Goal: Information Seeking & Learning: Learn about a topic

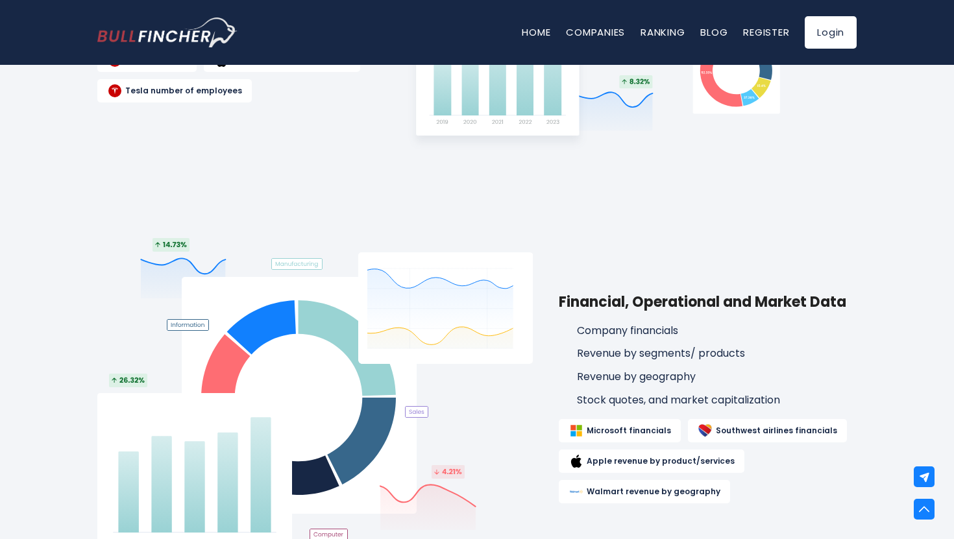
scroll to position [1265, 0]
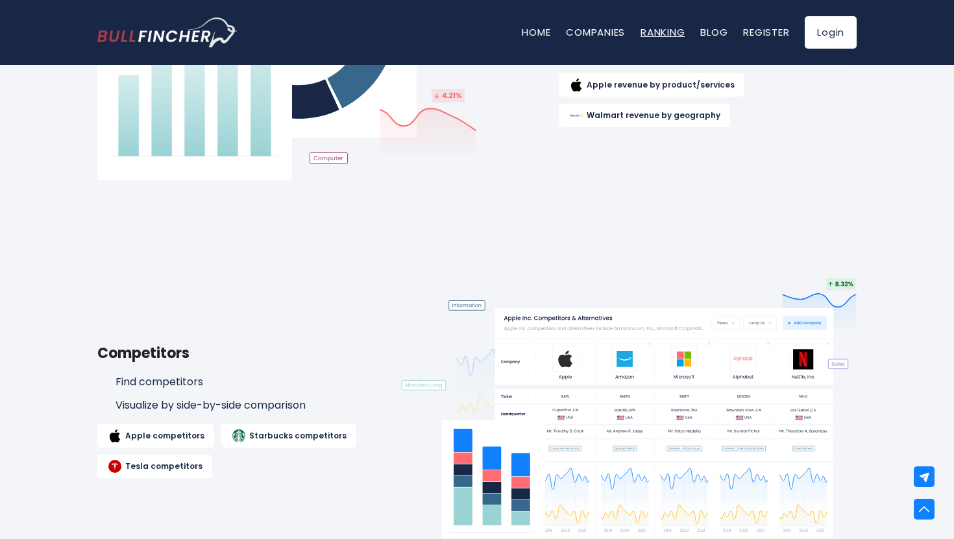
click at [663, 38] on link "Ranking" at bounding box center [663, 32] width 44 height 14
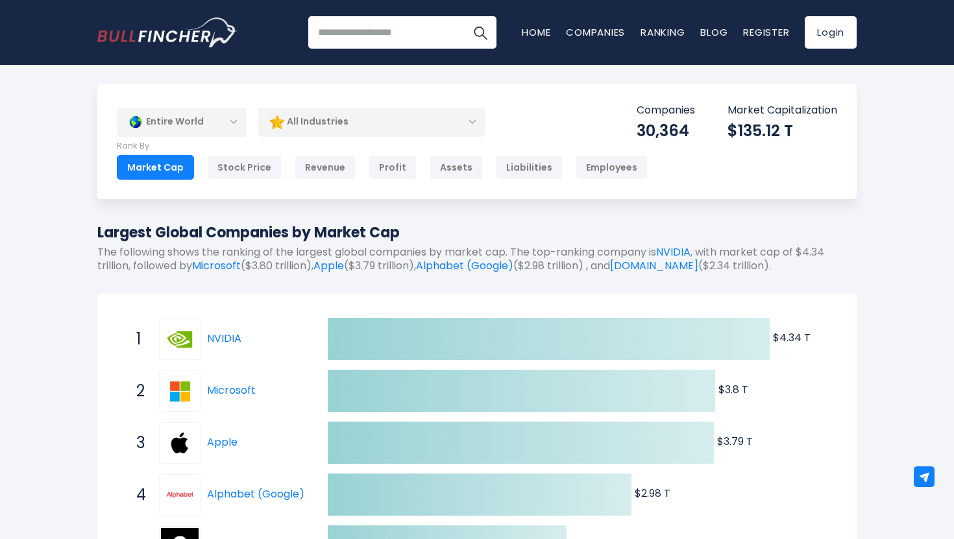
click at [231, 121] on div "Entire World" at bounding box center [182, 122] width 130 height 30
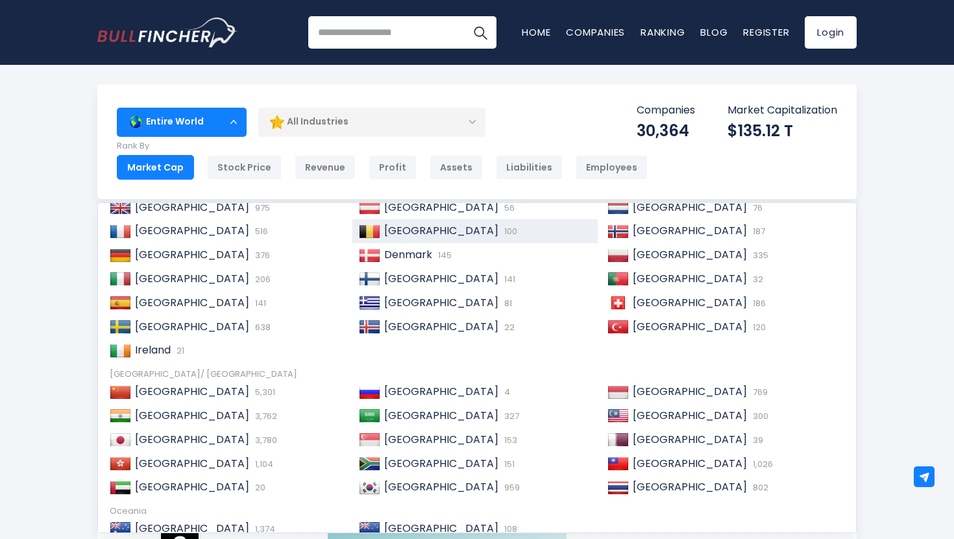
scroll to position [199, 0]
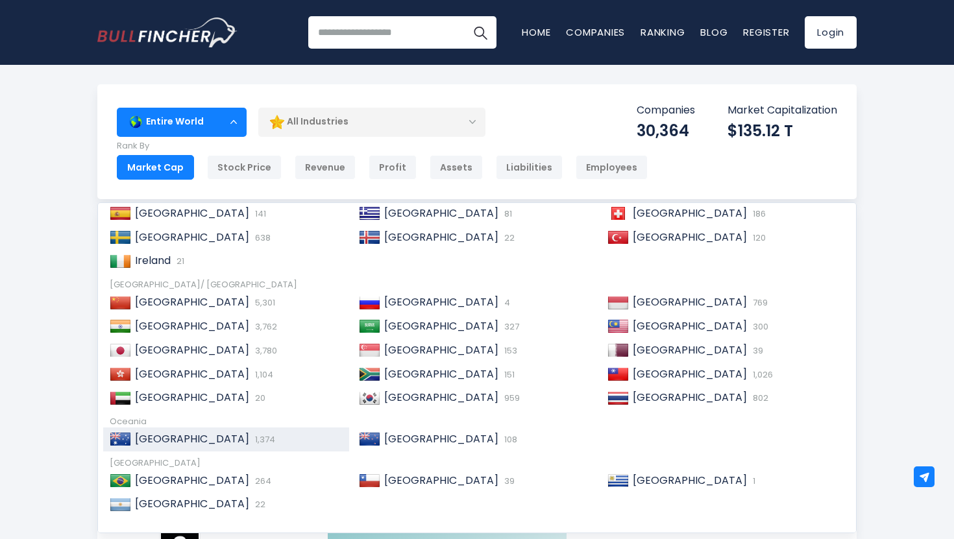
click at [170, 438] on span "[GEOGRAPHIC_DATA]" at bounding box center [192, 439] width 114 height 15
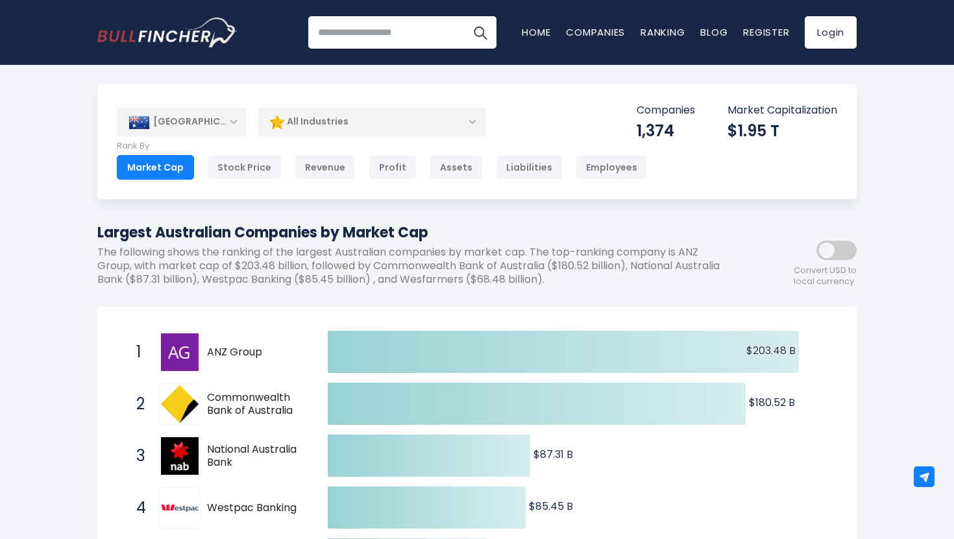
scroll to position [50, 0]
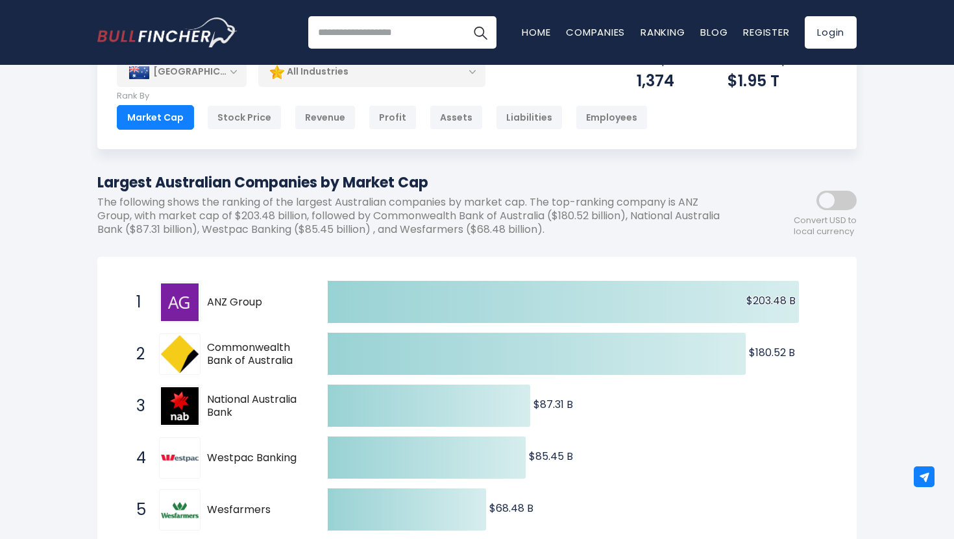
click at [242, 304] on span "ANZ Group" at bounding box center [256, 303] width 98 height 14
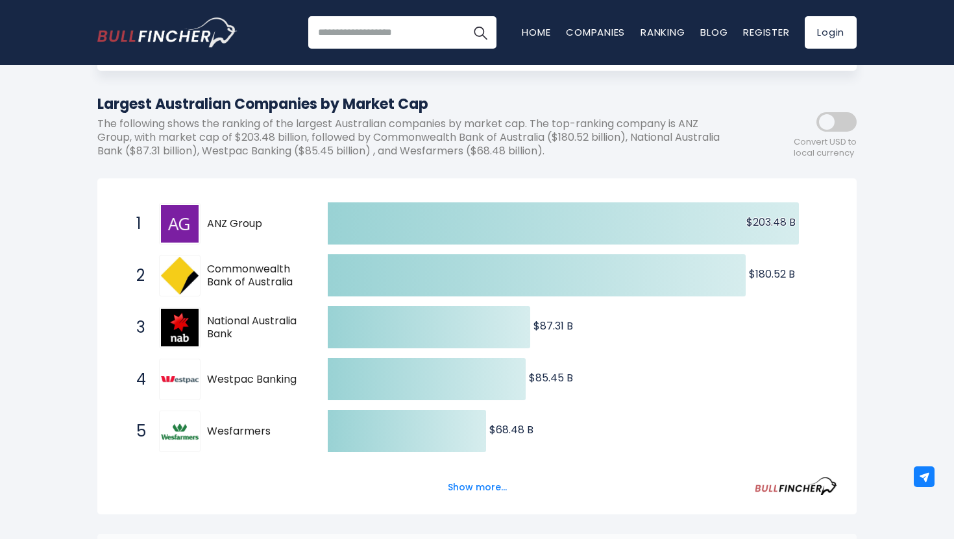
scroll to position [177, 0]
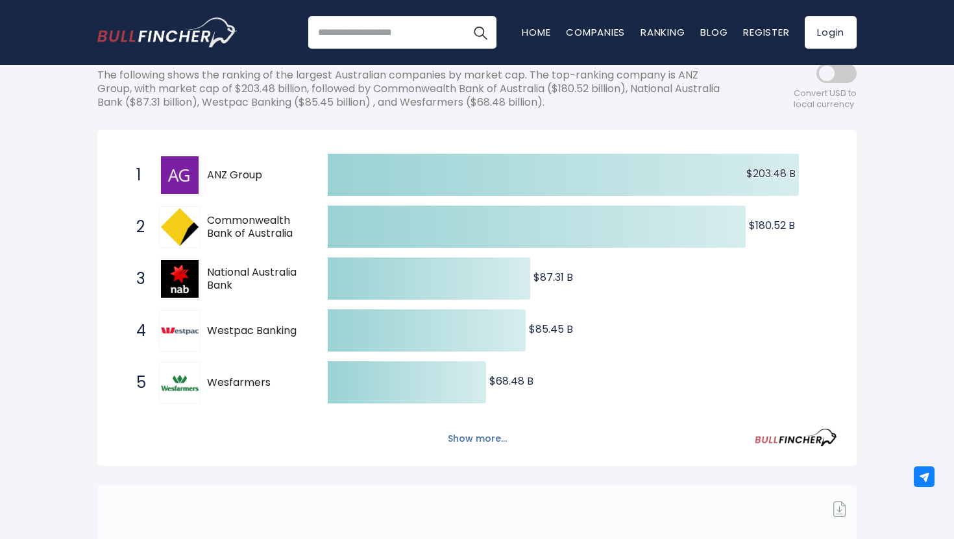
click at [491, 437] on button "Show more..." at bounding box center [477, 438] width 75 height 21
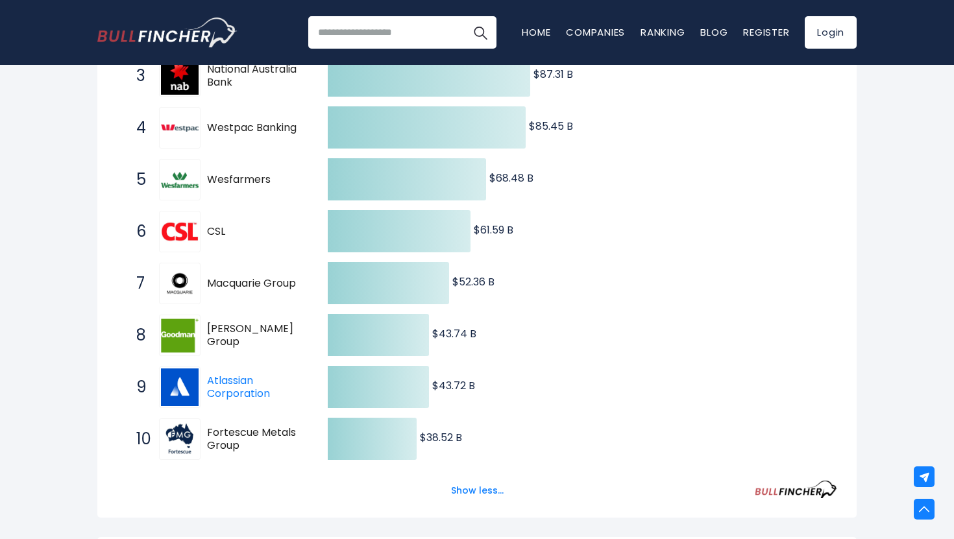
scroll to position [460, 0]
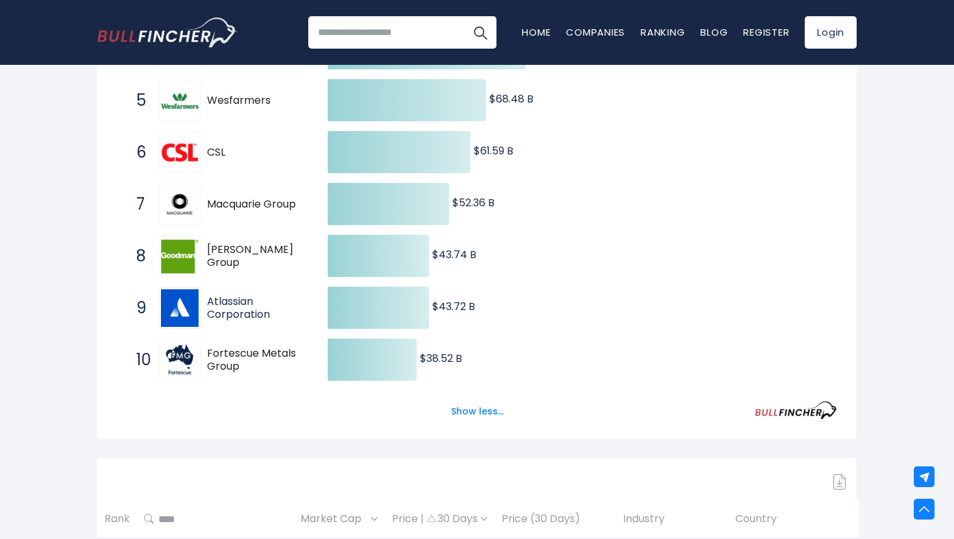
drag, startPoint x: 278, startPoint y: 321, endPoint x: 257, endPoint y: 308, distance: 25.0
click at [257, 308] on span "Atlassian Corporation" at bounding box center [256, 308] width 98 height 27
drag, startPoint x: 251, startPoint y: 371, endPoint x: 210, endPoint y: 355, distance: 44.0
click at [210, 355] on span "Fortescue Metals Group" at bounding box center [256, 360] width 98 height 27
